Goal: Task Accomplishment & Management: Complete application form

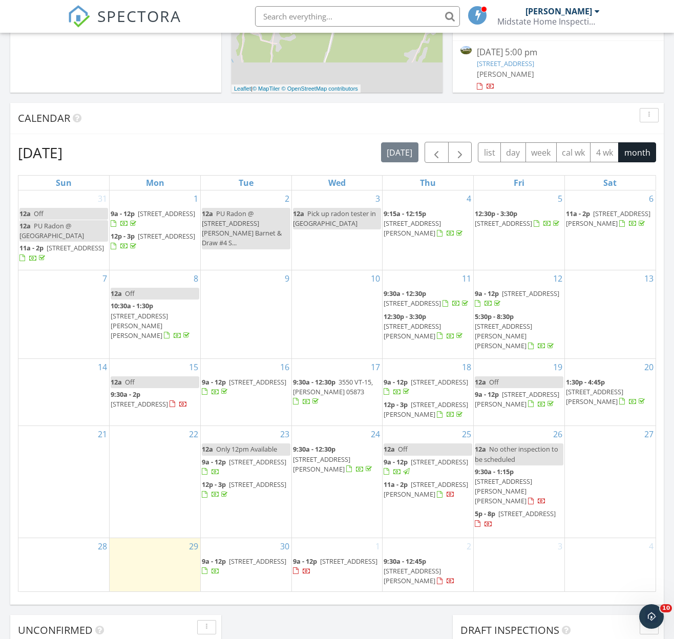
scroll to position [555, 0]
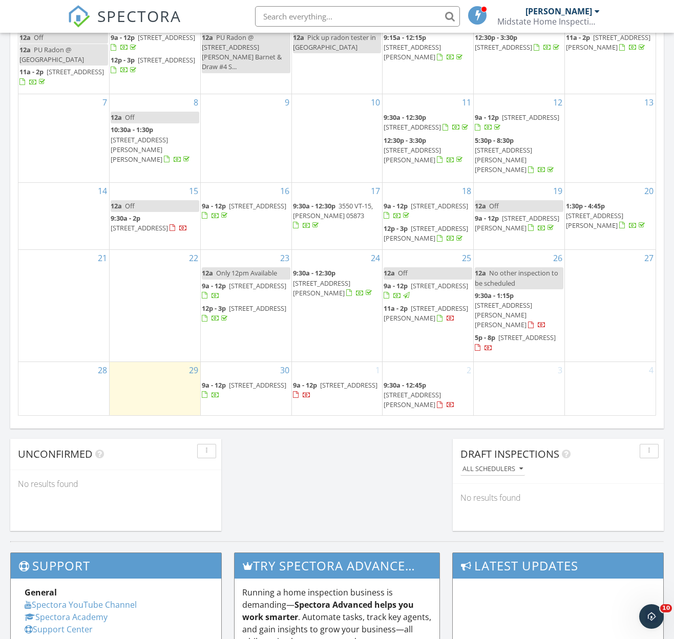
click at [271, 391] on span "9a - 12p 11 Spruce Ln, Barre 05641" at bounding box center [246, 391] width 89 height 20
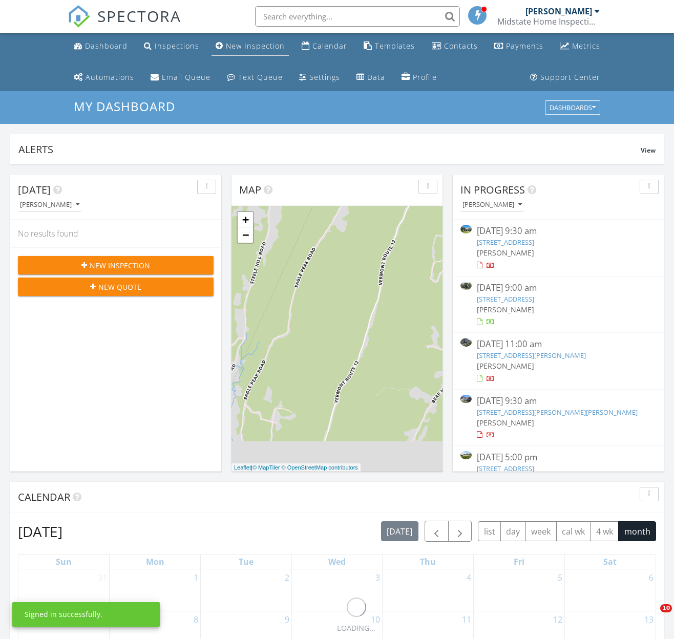
click at [252, 43] on div "New Inspection" at bounding box center [255, 46] width 59 height 10
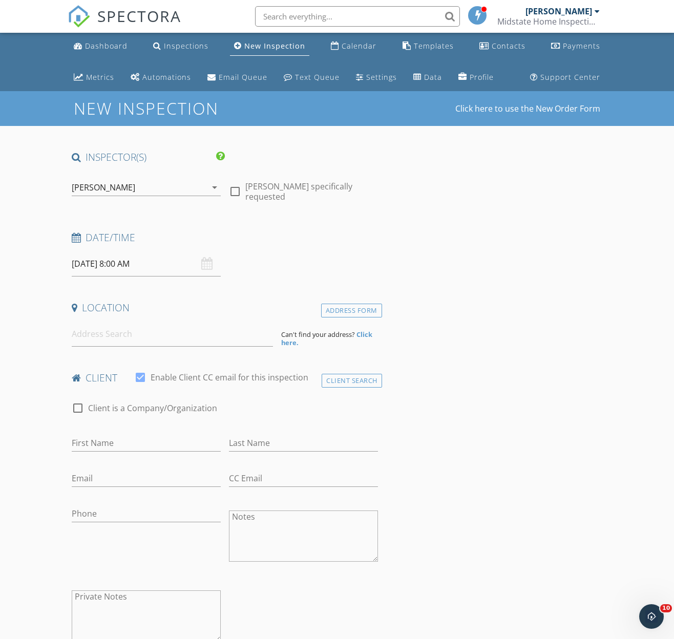
click at [133, 258] on input "09/30/2025 8:00 AM" at bounding box center [146, 263] width 149 height 25
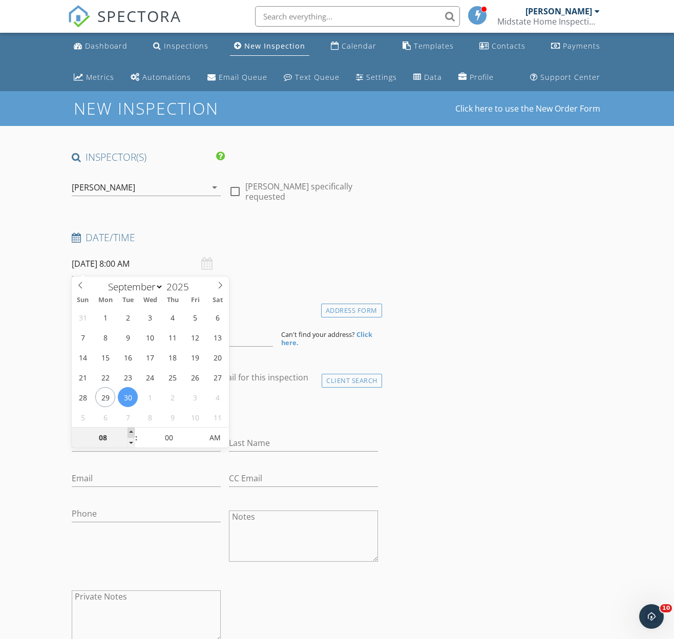
type input "09"
type input "09/30/2025 9:00 AM"
click at [131, 432] on span at bounding box center [131, 433] width 7 height 10
type input "10"
type input "09/30/2025 10:00 AM"
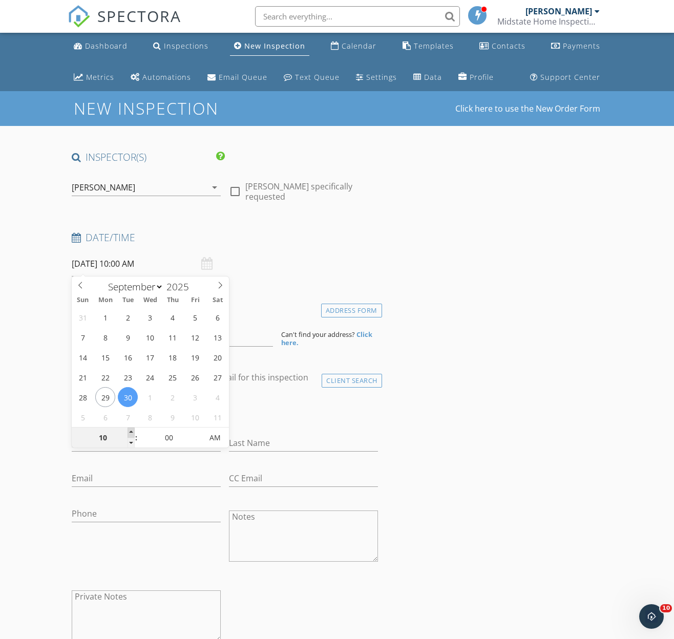
click at [131, 432] on span at bounding box center [131, 433] width 7 height 10
type input "11"
type input "09/30/2025 11:00 AM"
click at [131, 432] on span at bounding box center [131, 433] width 7 height 10
type input "12"
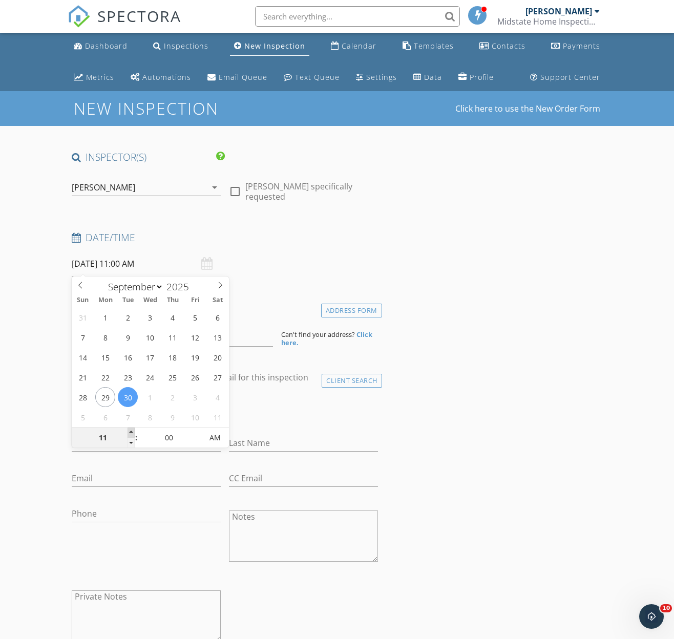
type input "09/30/2025 12:00 PM"
click at [131, 432] on span at bounding box center [131, 433] width 7 height 10
type input "05"
type input "09/30/2025 12:05 PM"
click at [198, 433] on span at bounding box center [197, 433] width 7 height 10
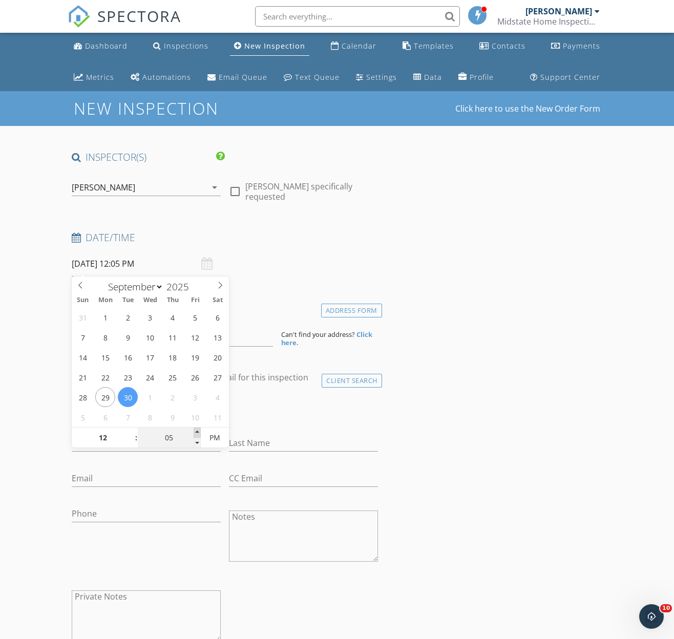
type input "10"
type input "09/30/2025 12:10 PM"
click at [198, 433] on span at bounding box center [197, 433] width 7 height 10
type input "15"
type input "09/30/2025 12:15 PM"
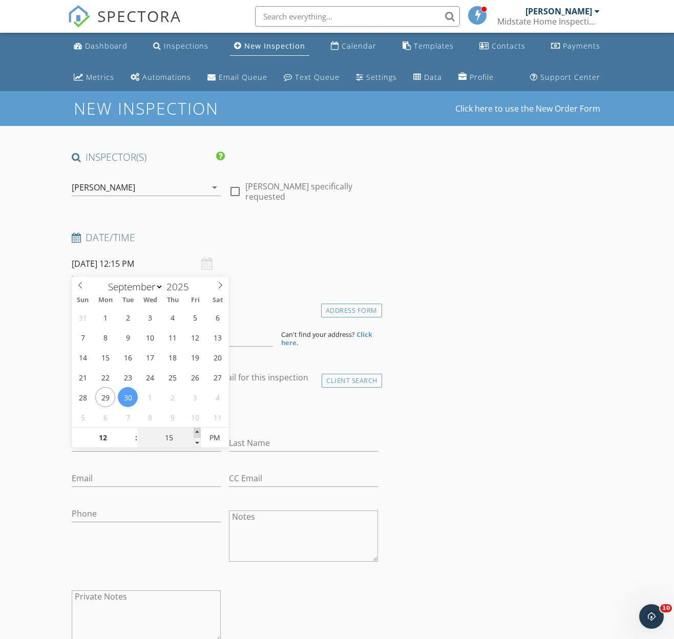
click at [198, 432] on span at bounding box center [197, 433] width 7 height 10
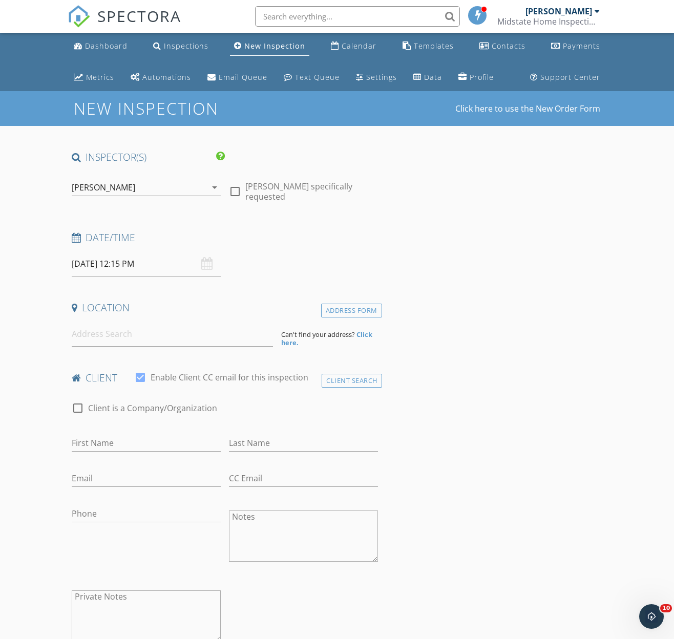
click at [105, 332] on input at bounding box center [172, 334] width 201 height 25
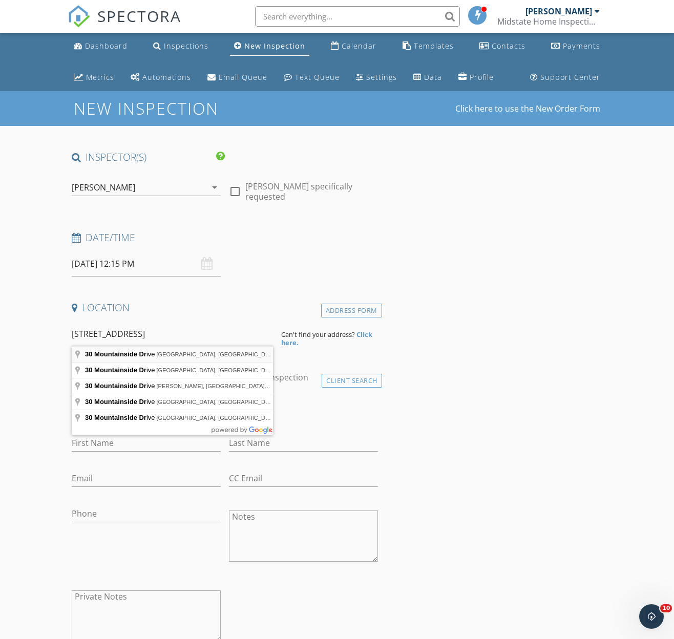
type input "30 Mountainside Drive, Warren, VT, USA"
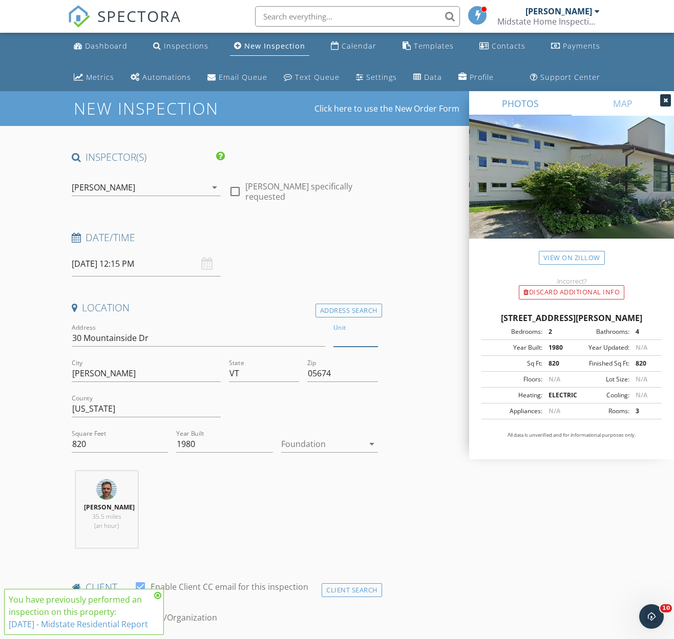
click at [359, 341] on input "Unit" at bounding box center [355, 338] width 44 height 17
type input "201"
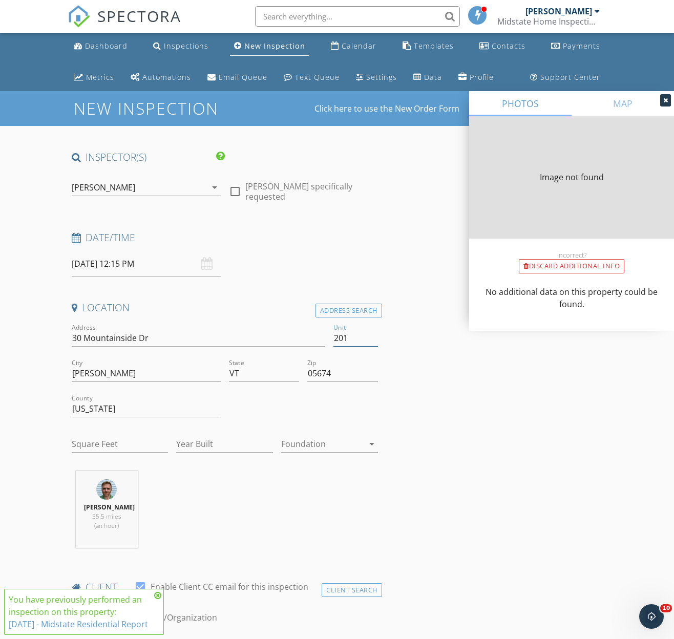
type input "560"
type input "1980"
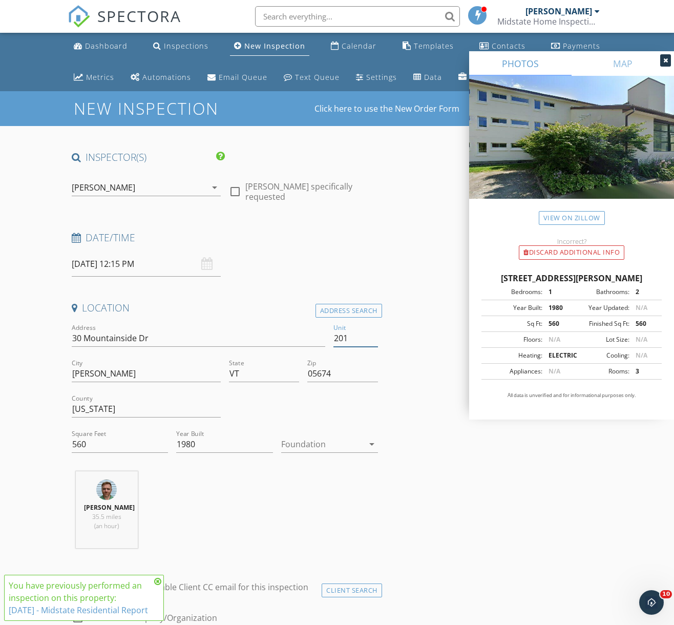
scroll to position [456, 0]
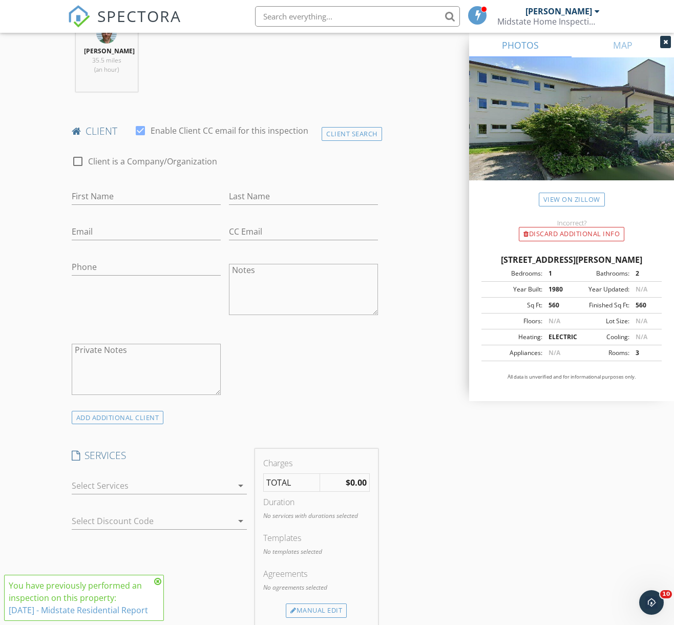
type input "201"
type input "Antoine & Mariah"
type input "-Mouchati & Paone"
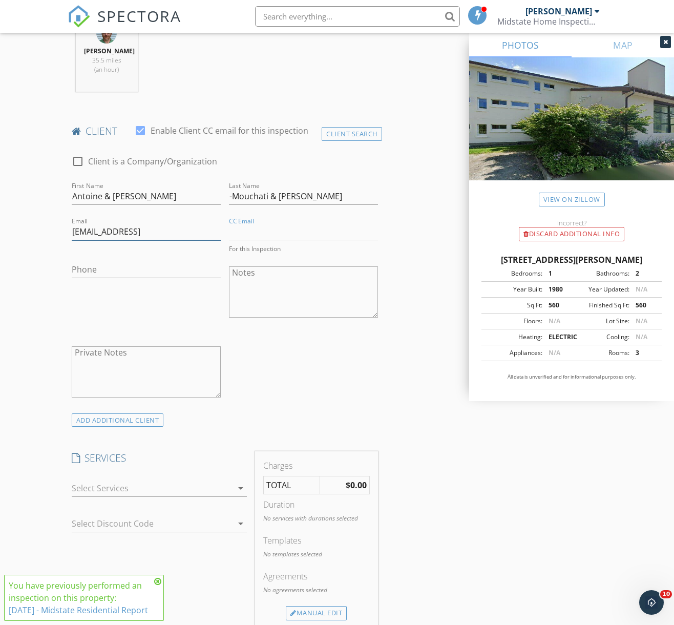
click at [175, 231] on input "antoinemouchati@gmail.clm" at bounding box center [146, 231] width 149 height 17
type input "antoinemouchati@gmail.com"
click at [263, 229] on input "CC Email" at bounding box center [303, 231] width 149 height 17
type input "MariahPaone@gmail.com"
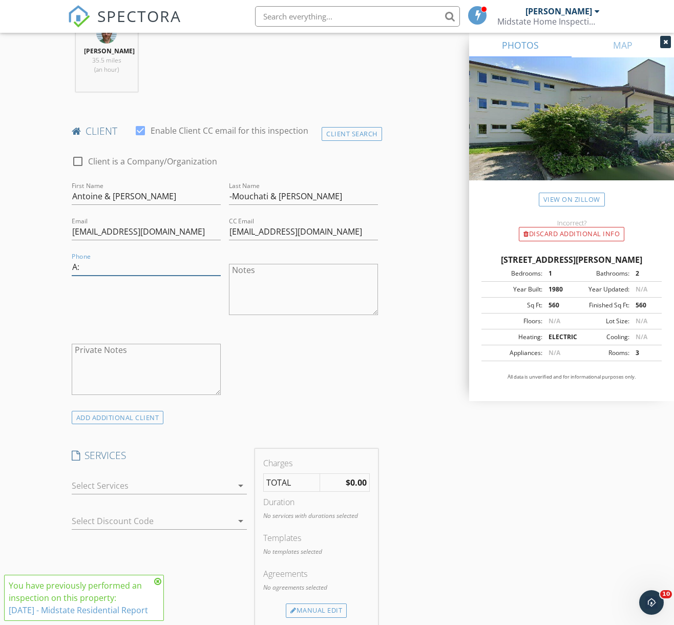
type input "A"
click at [143, 266] on input "617-960-7169 -5709096009" at bounding box center [146, 267] width 149 height 17
click at [159, 266] on input "617-960-7169 -570-9096009" at bounding box center [146, 267] width 149 height 17
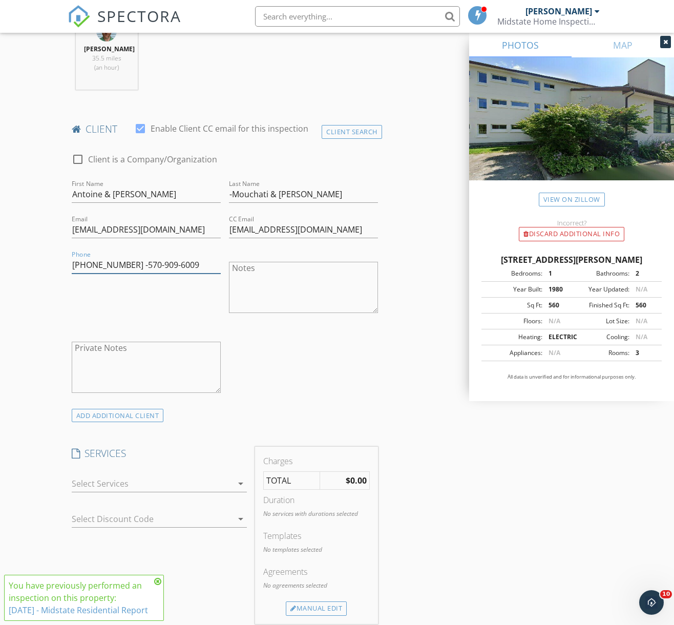
scroll to position [679, 0]
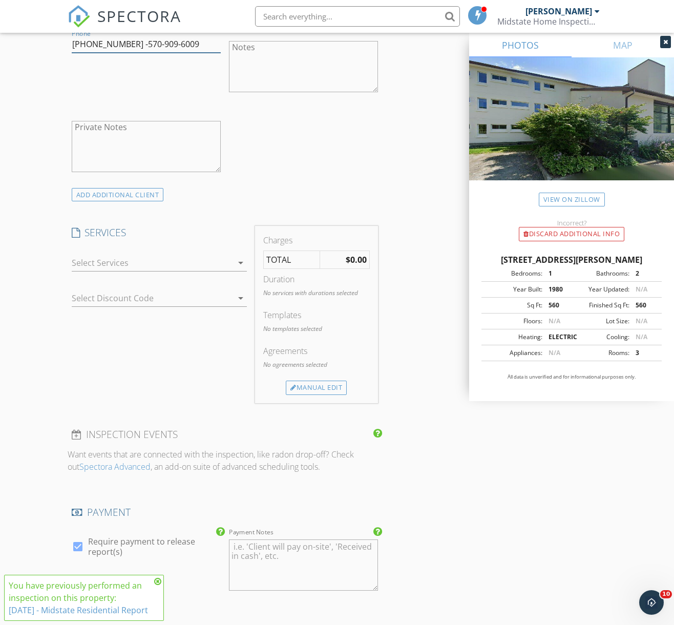
type input "617-960-7169 -570-909-6009"
click at [181, 264] on div at bounding box center [152, 263] width 161 height 16
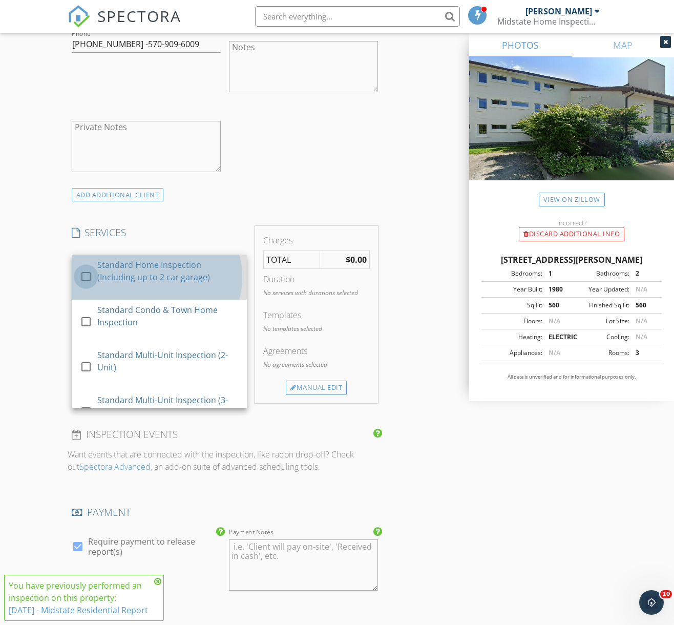
click at [87, 274] on div at bounding box center [85, 276] width 17 height 17
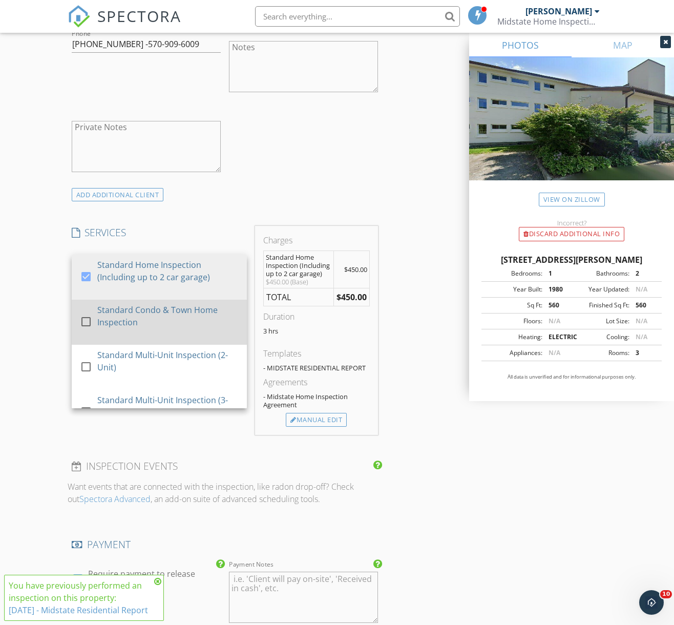
click at [86, 319] on div at bounding box center [85, 321] width 17 height 17
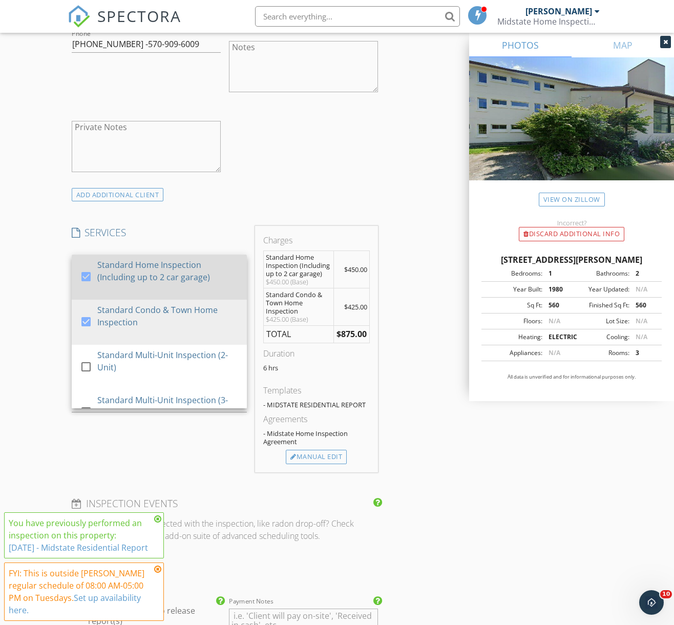
click at [88, 271] on div at bounding box center [85, 276] width 17 height 17
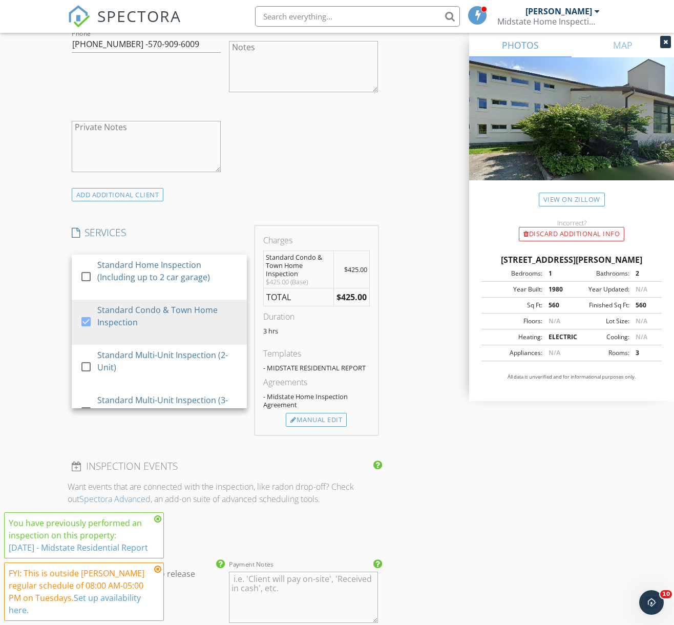
click at [276, 162] on div "check_box_outline_blank Client is a Company/Organization First Name Antoine & M…" at bounding box center [225, 54] width 314 height 265
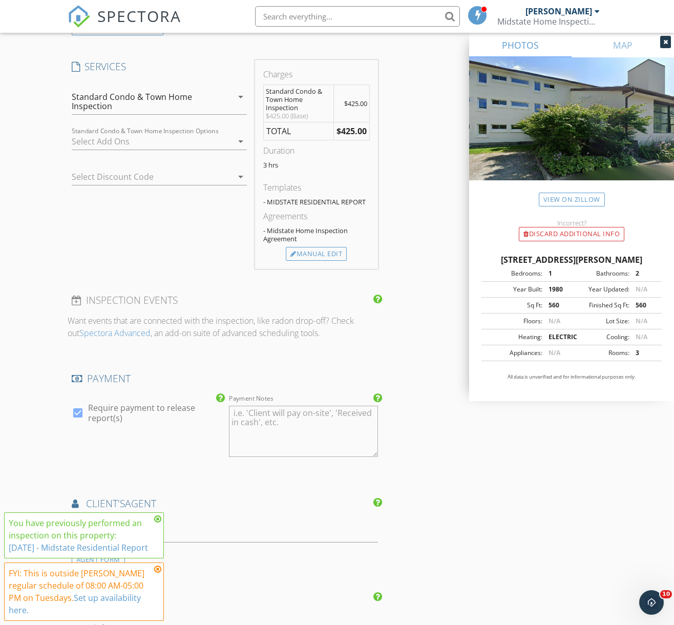
scroll to position [1292, 0]
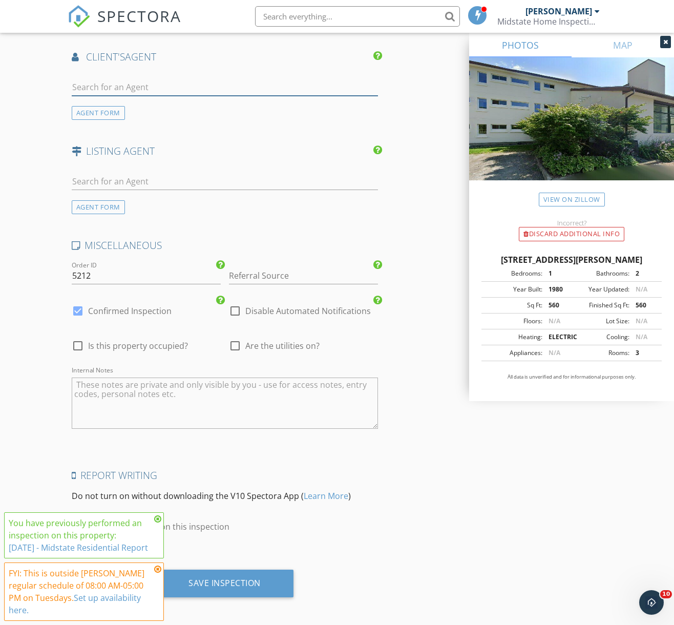
click at [121, 80] on input "text" at bounding box center [225, 87] width 306 height 17
click at [123, 84] on input "text" at bounding box center [225, 87] width 306 height 17
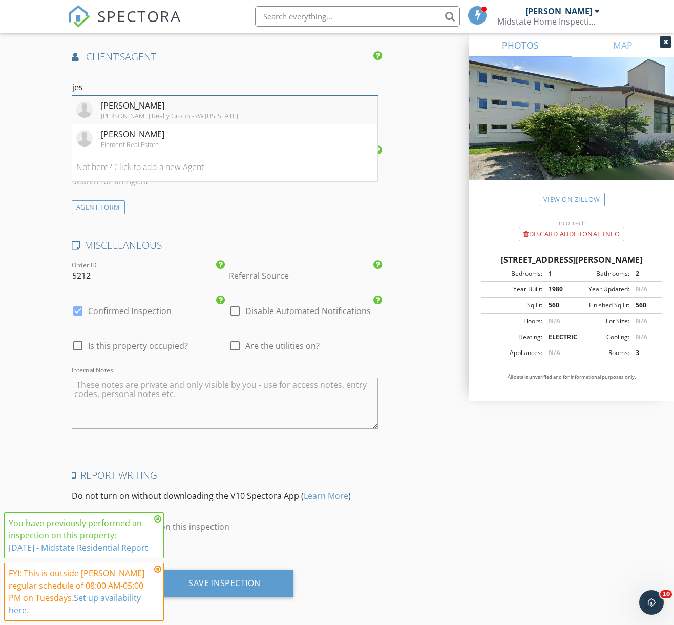
type input "jes"
click at [127, 99] on div "Jess Kerns" at bounding box center [169, 105] width 137 height 12
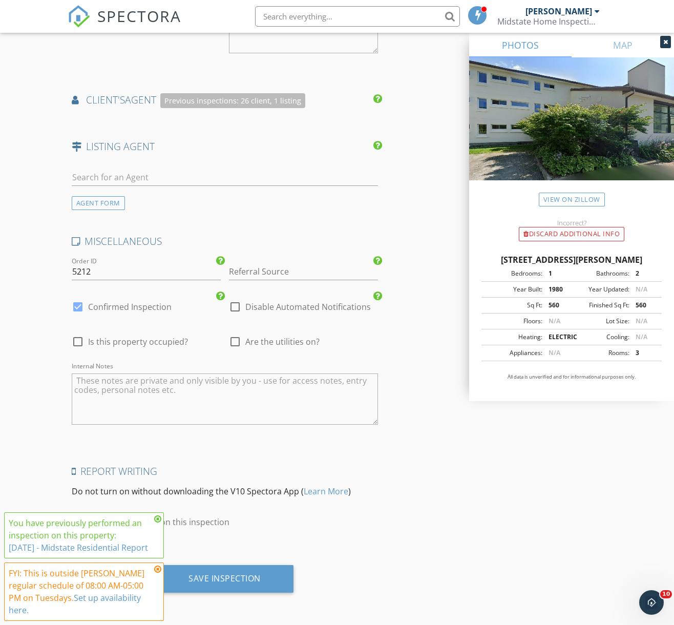
scroll to position [1245, 0]
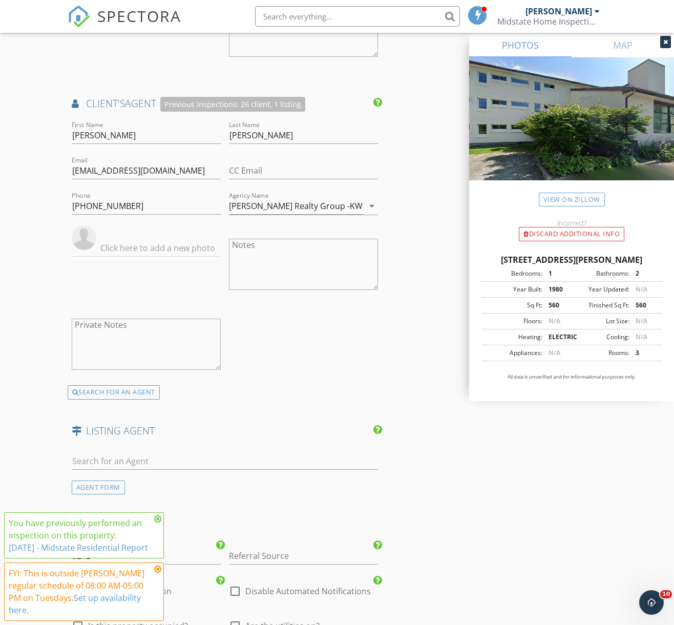
click at [157, 515] on icon at bounding box center [157, 519] width 7 height 8
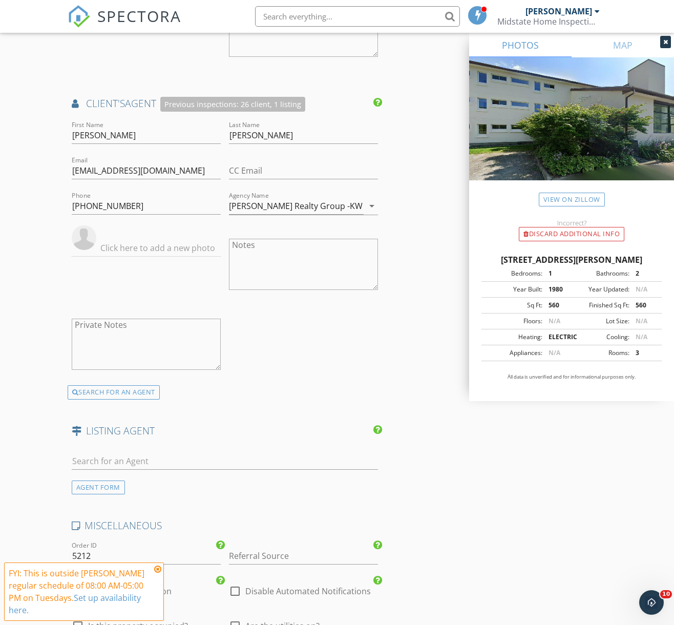
click at [159, 571] on icon at bounding box center [157, 569] width 7 height 8
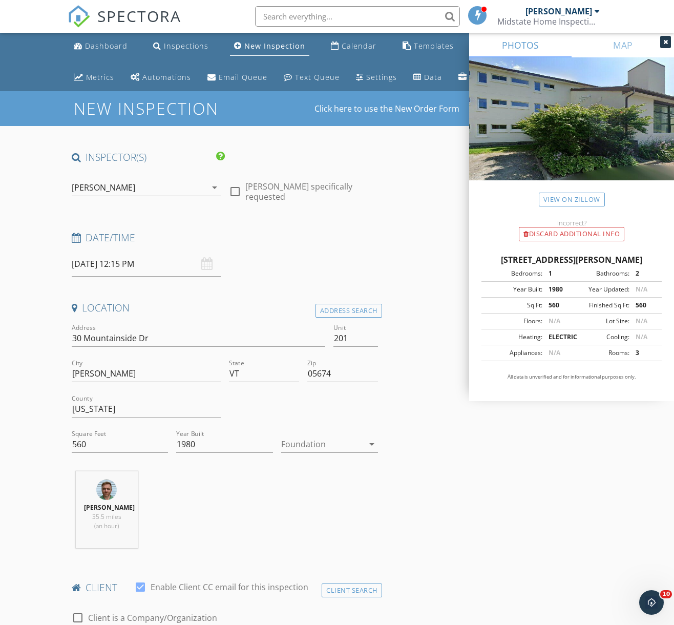
scroll to position [1525, 0]
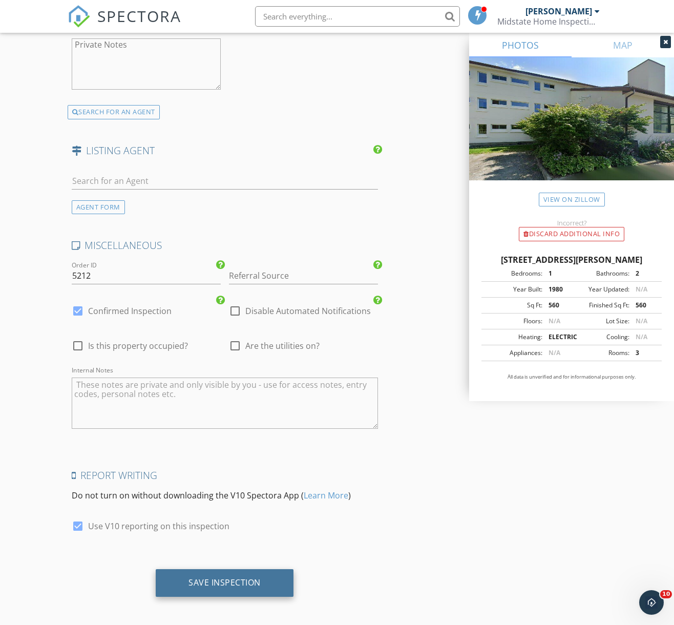
click at [209, 580] on div "Save Inspection" at bounding box center [224, 582] width 72 height 10
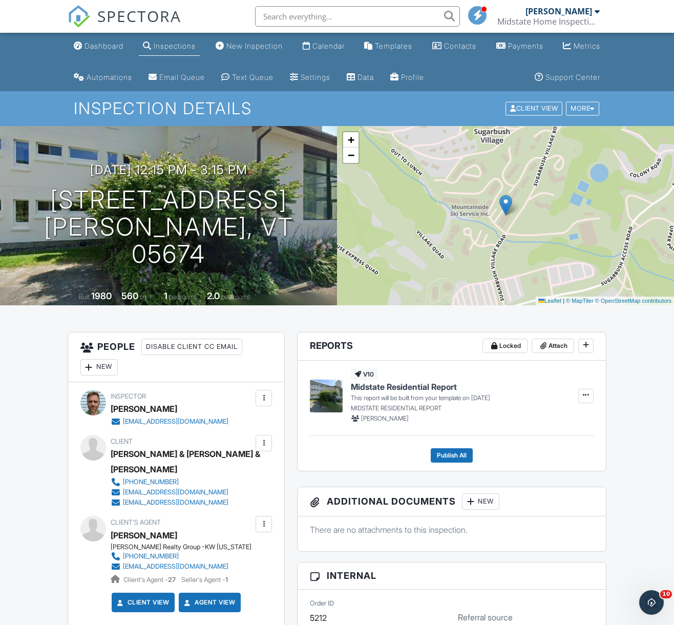
click at [171, 45] on div "Inspections" at bounding box center [175, 45] width 42 height 9
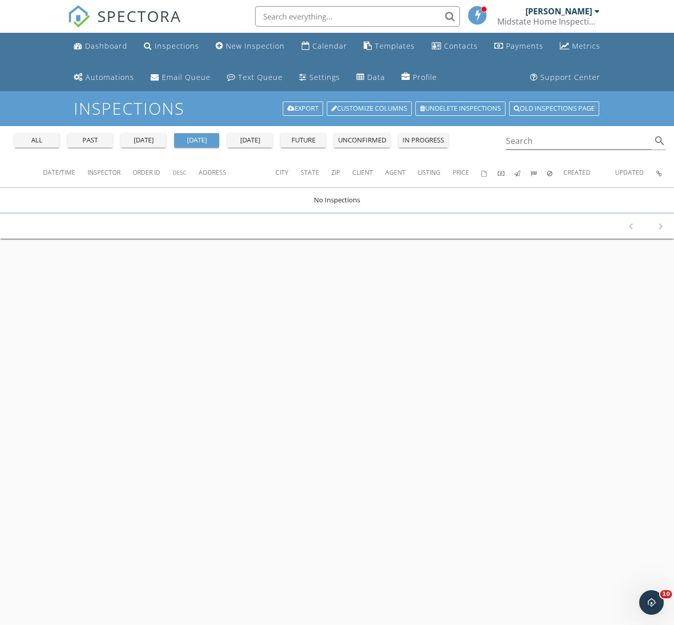
click at [88, 138] on div "past" at bounding box center [90, 140] width 37 height 10
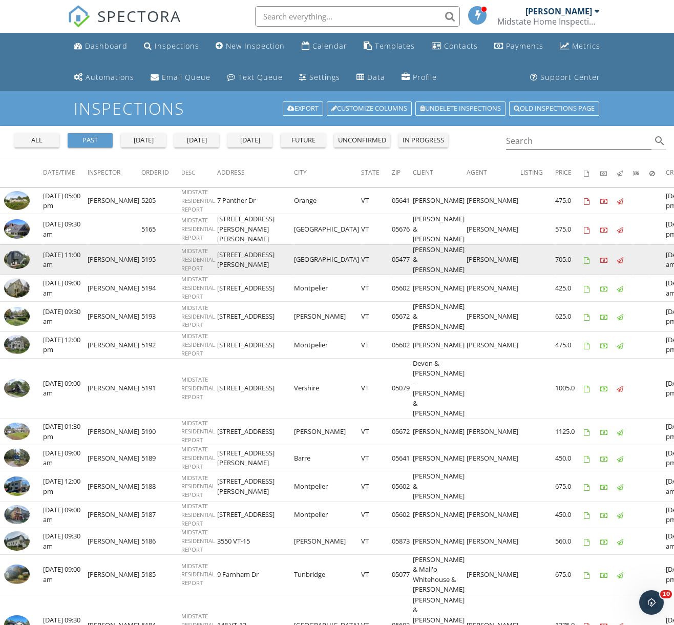
click at [11, 251] on img at bounding box center [17, 259] width 26 height 19
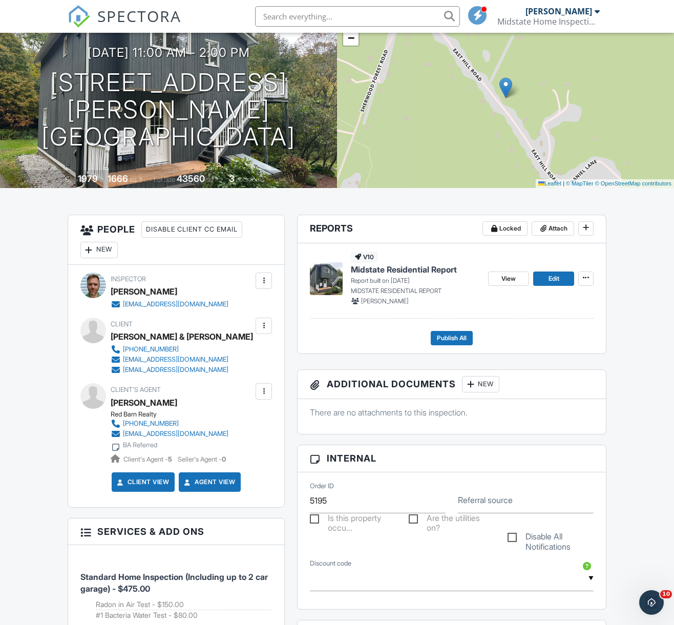
click at [408, 272] on span "Midstate Residential Report" at bounding box center [404, 269] width 106 height 11
